Goal: Use online tool/utility: Utilize a website feature to perform a specific function

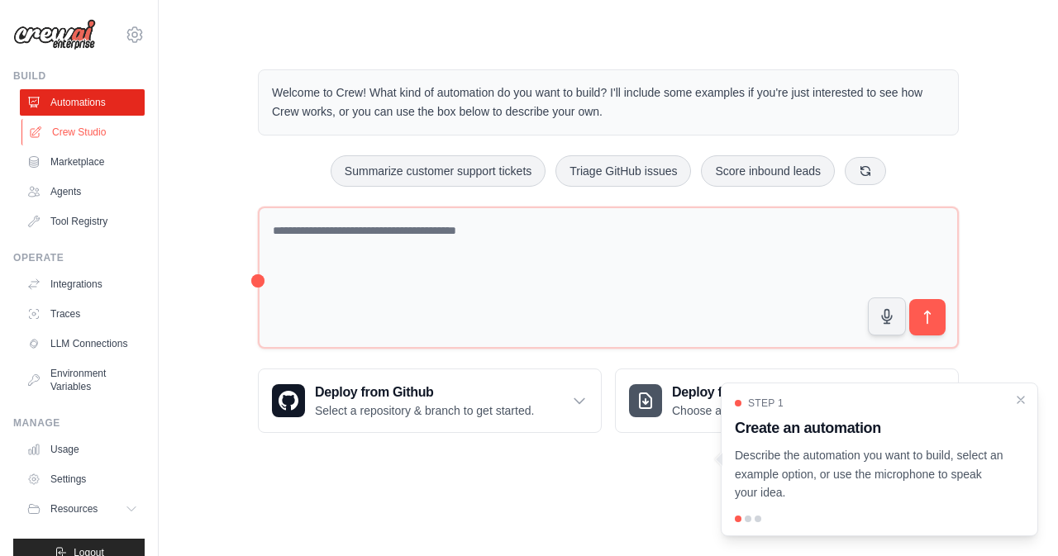
click at [81, 132] on link "Crew Studio" at bounding box center [83, 132] width 125 height 26
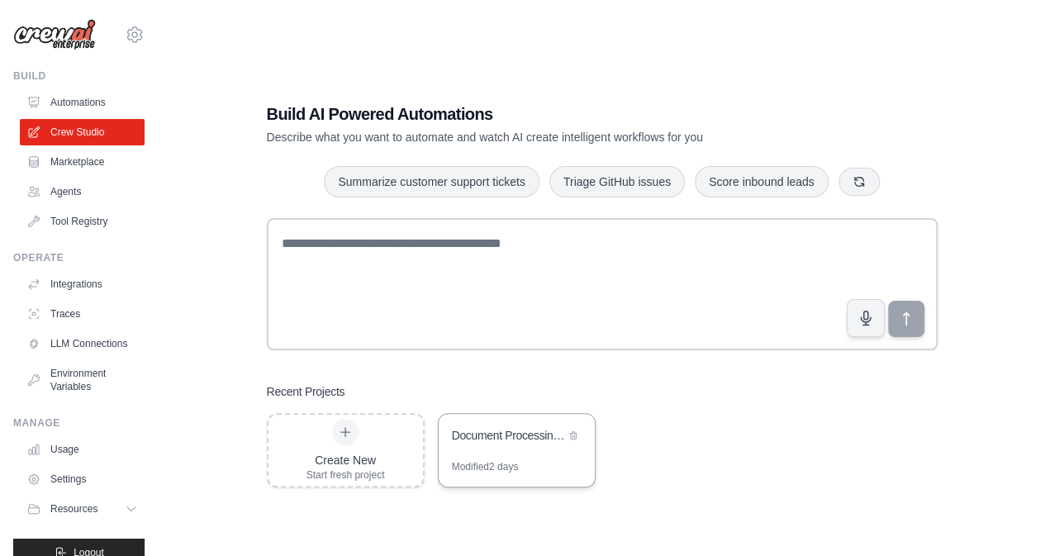
click at [494, 447] on div "Document Processing & Classification System" at bounding box center [517, 437] width 156 height 46
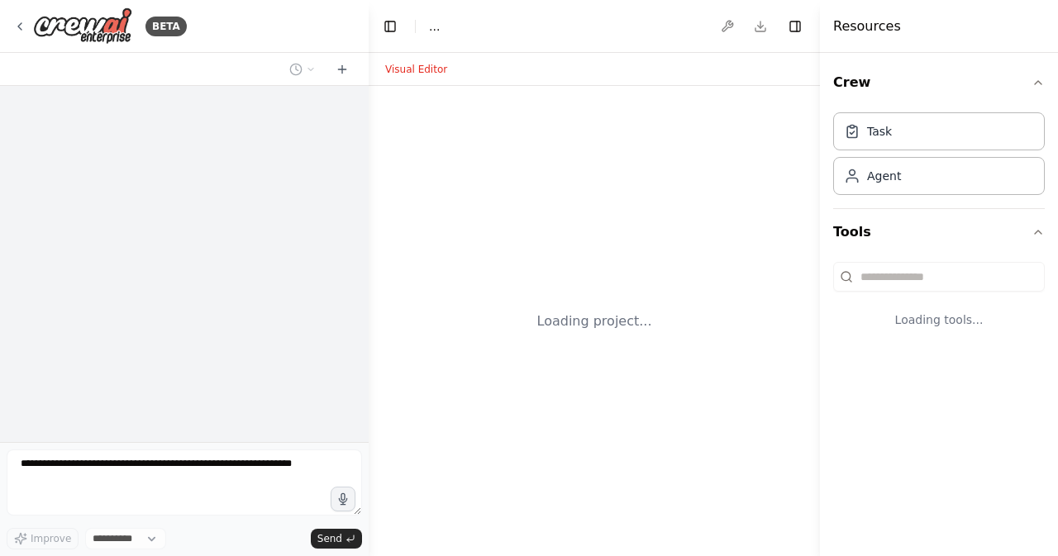
select select "****"
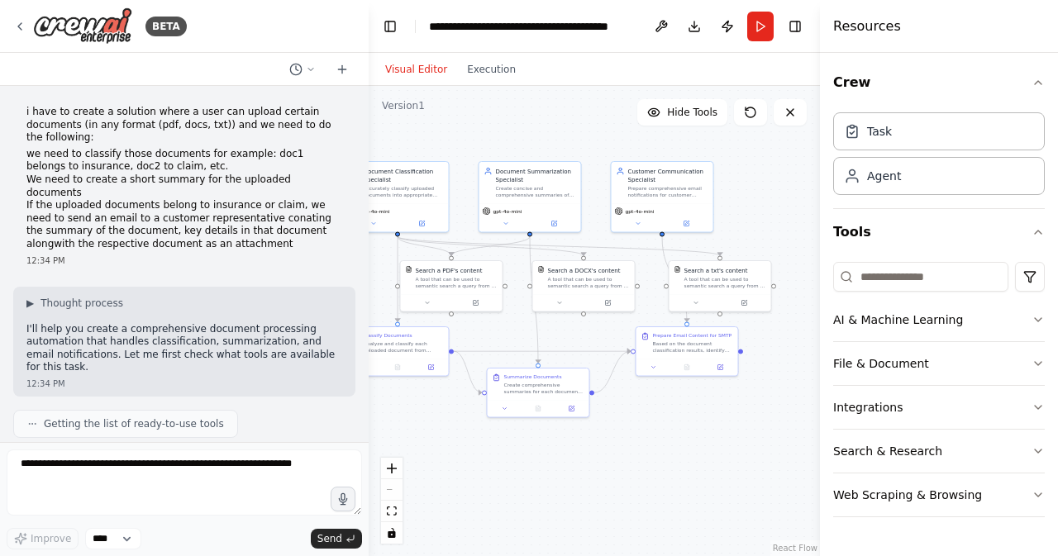
drag, startPoint x: 591, startPoint y: 171, endPoint x: 511, endPoint y: 151, distance: 82.6
click at [511, 151] on div ".deletable-edge-delete-btn { width: 20px; height: 20px; border: 0px solid #ffff…" at bounding box center [594, 321] width 451 height 470
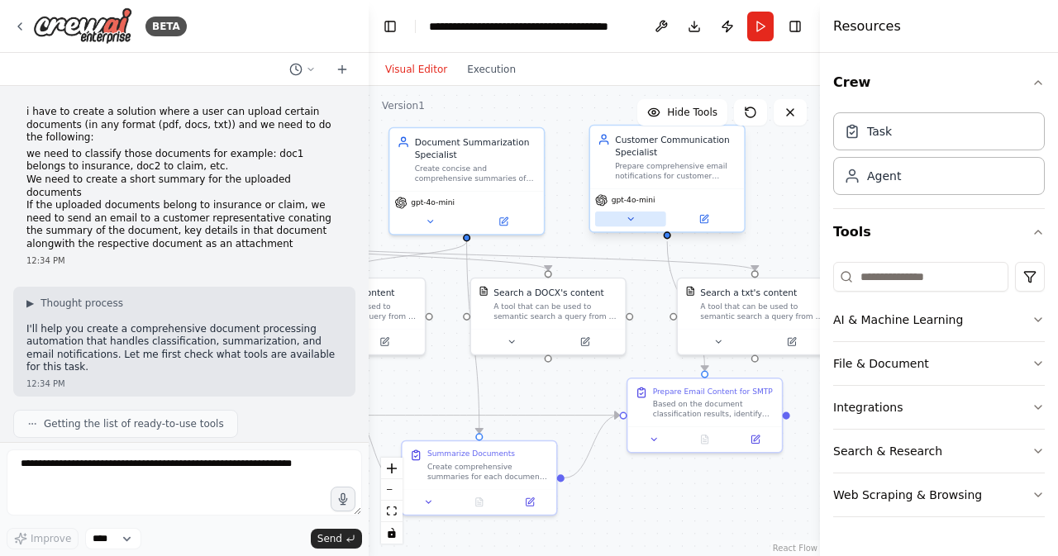
click at [636, 221] on button at bounding box center [630, 219] width 71 height 15
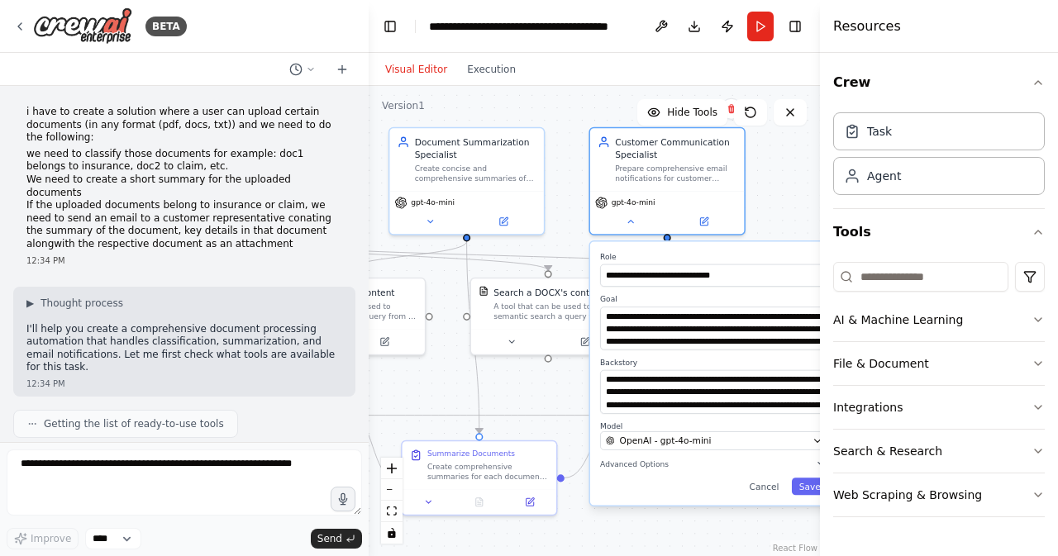
click at [771, 500] on div "**********" at bounding box center [714, 373] width 248 height 264
click at [514, 341] on icon at bounding box center [512, 340] width 10 height 10
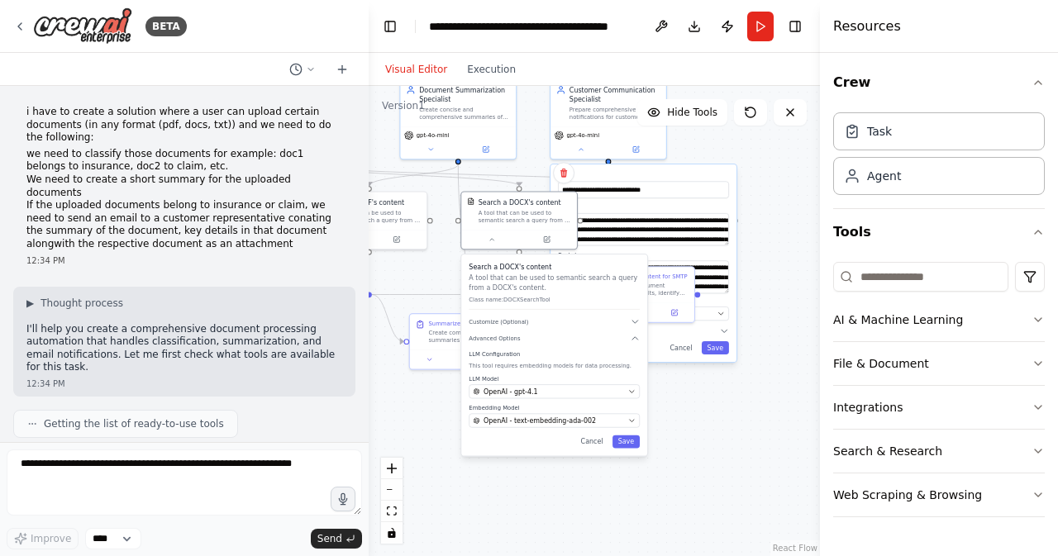
drag, startPoint x: 802, startPoint y: 466, endPoint x: 774, endPoint y: 328, distance: 141.0
click at [774, 328] on div ".deletable-edge-delete-btn { width: 20px; height: 20px; border: 0px solid #ffff…" at bounding box center [594, 321] width 451 height 470
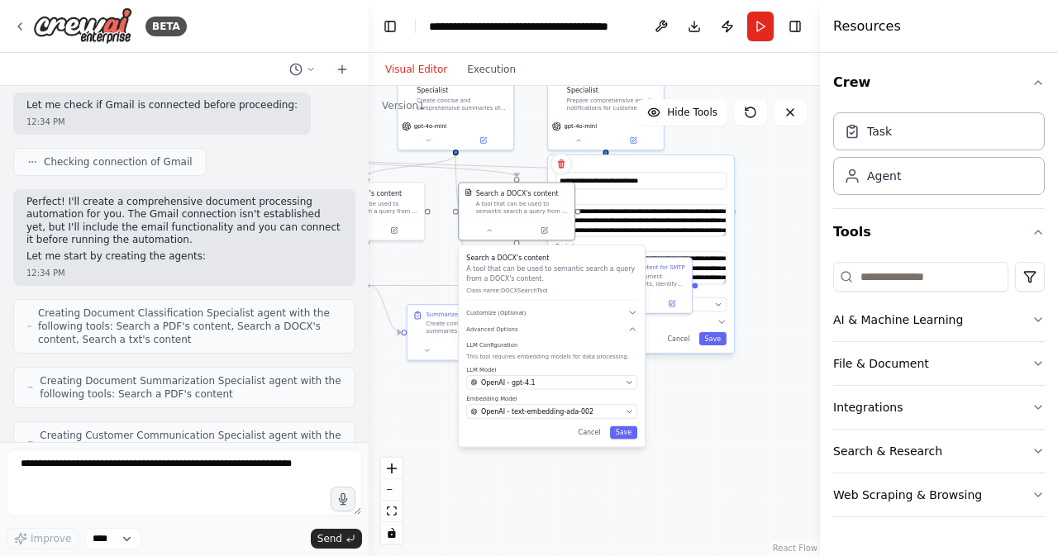
scroll to position [620, 0]
